Goal: Information Seeking & Learning: Learn about a topic

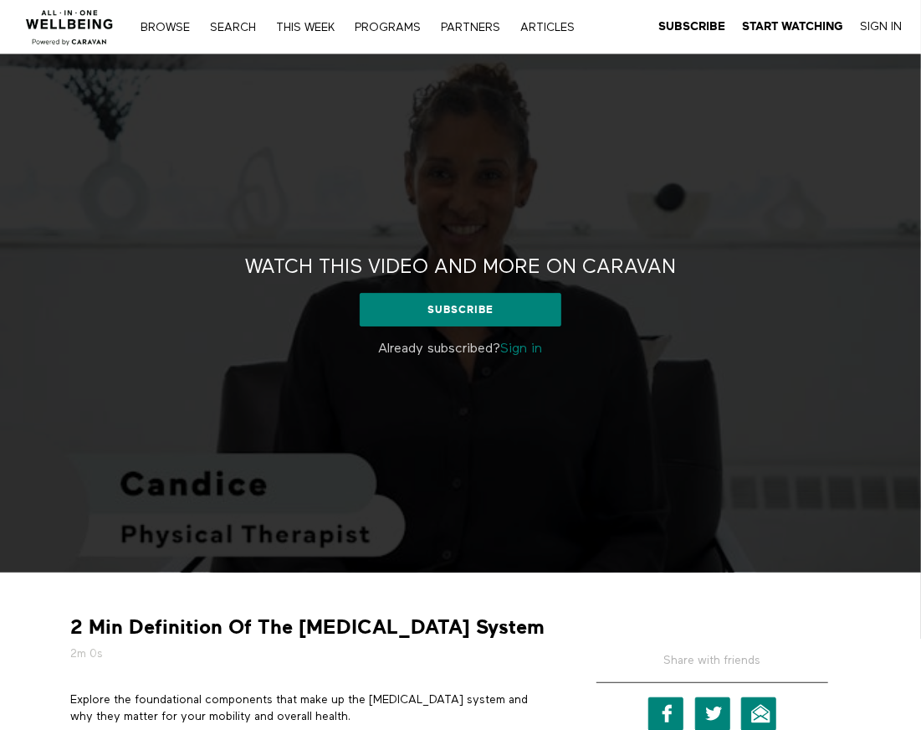
click at [174, 620] on strong "2 Min Definition Of The Musculoskeletal System" at bounding box center [307, 627] width 474 height 26
drag, startPoint x: 174, startPoint y: 620, endPoint x: 489, endPoint y: 620, distance: 315.4
click at [183, 620] on strong "2 Min Definition Of The Musculoskeletal System" at bounding box center [307, 627] width 474 height 26
click at [520, 623] on div "2 Min Definition Of The Musculoskeletal System 2m 0s" at bounding box center [309, 637] width 491 height 47
copy div "Definition Of The Musculoskeletal System 2m"
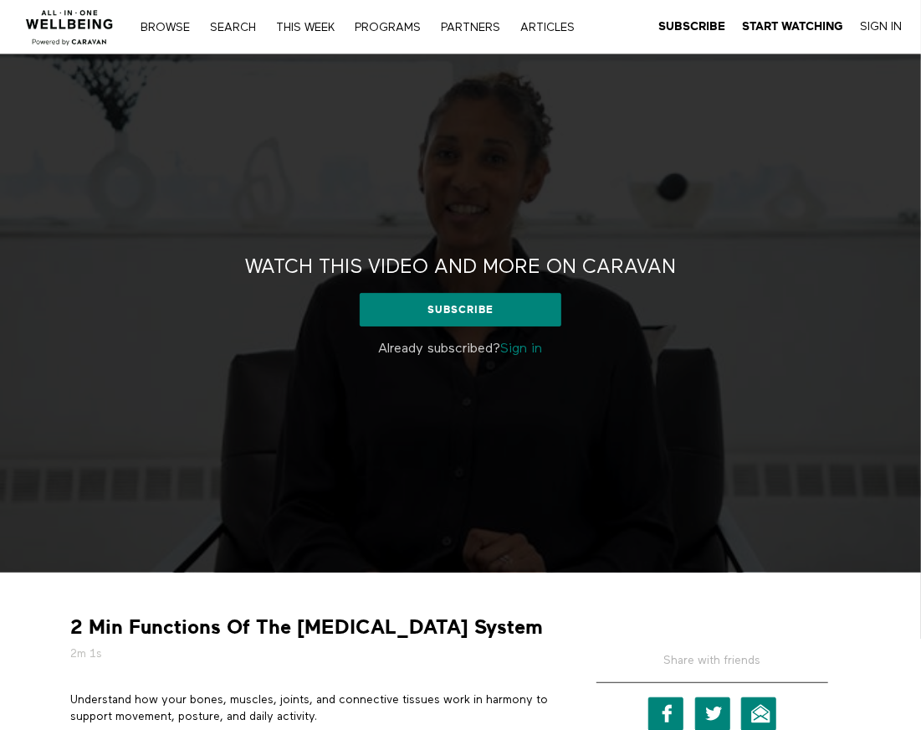
click at [149, 630] on strong "2 Min Functions Of The [MEDICAL_DATA] System" at bounding box center [306, 627] width 473 height 26
click at [505, 627] on strong "2 Min Functions Of The Musculoskeletal System" at bounding box center [306, 627] width 473 height 26
